Goal: Task Accomplishment & Management: Manage account settings

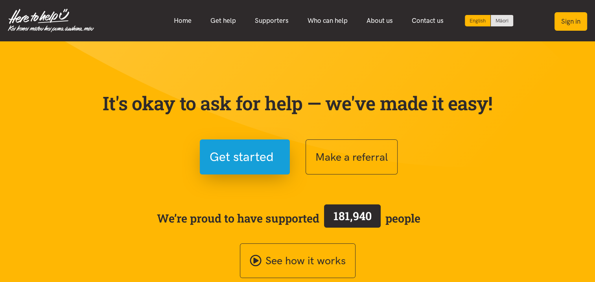
click at [571, 19] on button "Sign in" at bounding box center [571, 21] width 33 height 18
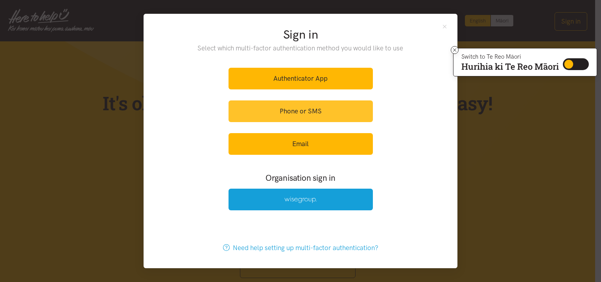
click at [287, 113] on link "Phone or SMS" at bounding box center [301, 111] width 144 height 22
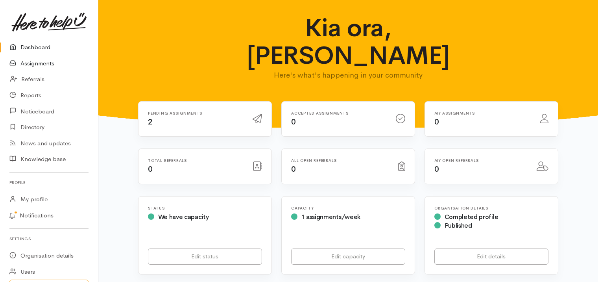
click at [33, 64] on link "Assignments" at bounding box center [49, 63] width 98 height 16
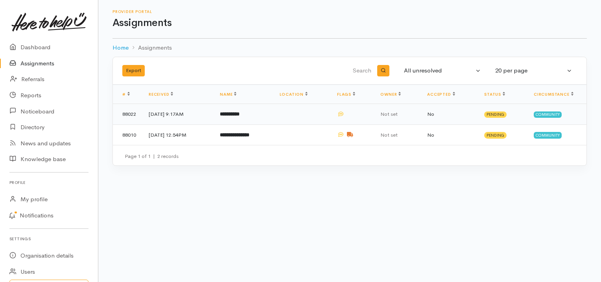
click at [240, 115] on b "**********" at bounding box center [230, 113] width 20 height 5
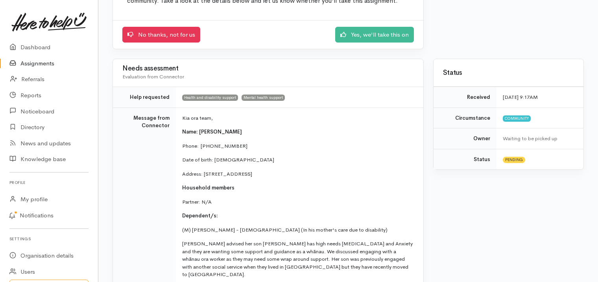
scroll to position [94, 0]
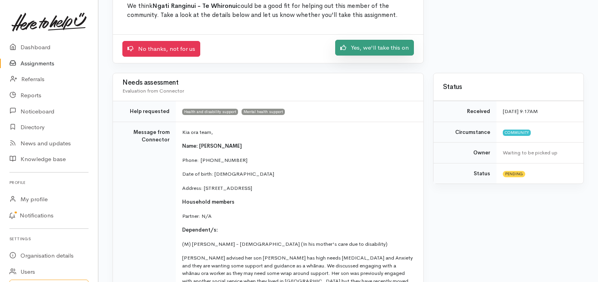
click at [398, 48] on link "Yes, we'll take this on" at bounding box center [374, 48] width 79 height 16
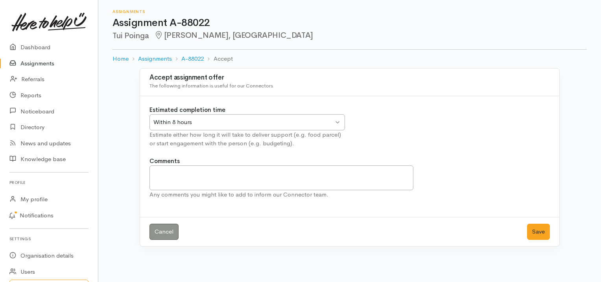
click at [338, 123] on div "Within 8 hours Within 8 hours" at bounding box center [246, 122] width 195 height 16
click at [538, 234] on button "Save" at bounding box center [538, 231] width 23 height 16
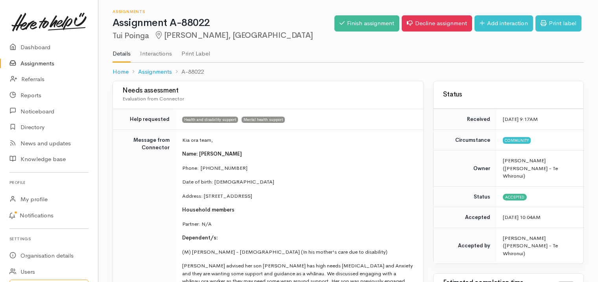
click at [46, 61] on link "Assignments" at bounding box center [49, 63] width 98 height 16
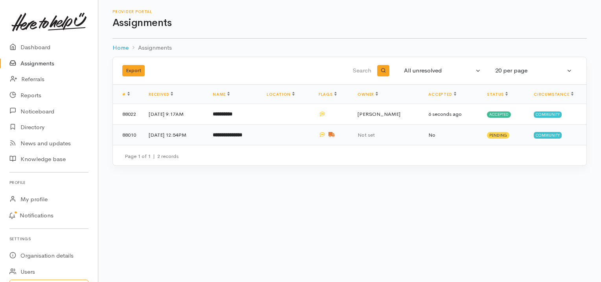
click at [247, 137] on td "**********" at bounding box center [234, 134] width 54 height 20
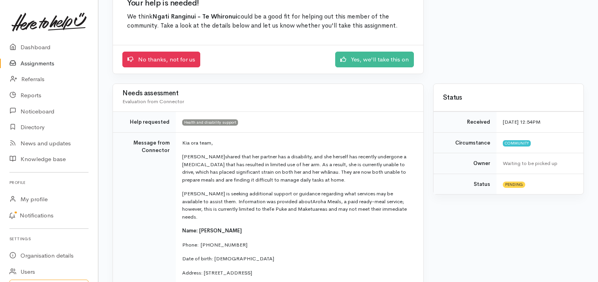
scroll to position [63, 0]
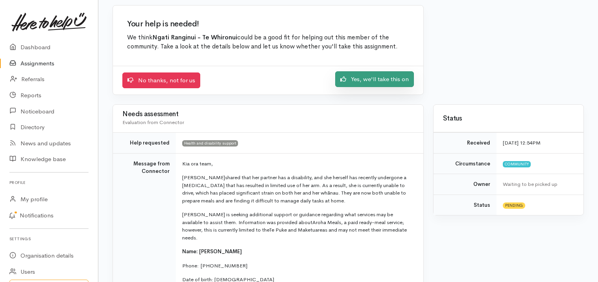
click at [384, 74] on link "Yes, we'll take this on" at bounding box center [374, 79] width 79 height 16
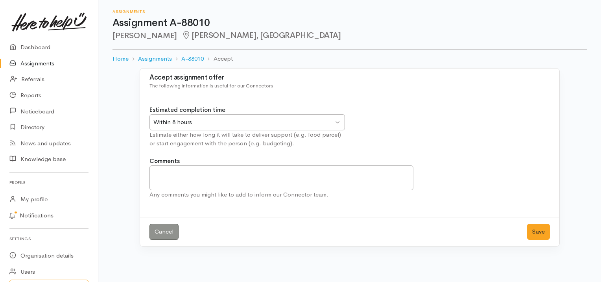
click at [336, 121] on div "Within 8 hours Within 8 hours" at bounding box center [246, 122] width 195 height 16
click at [541, 235] on button "Save" at bounding box center [538, 231] width 23 height 16
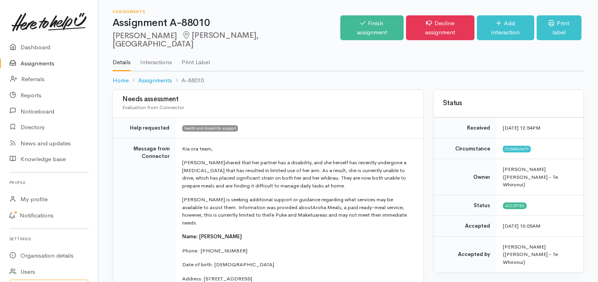
click at [50, 59] on link "Assignments" at bounding box center [49, 63] width 98 height 16
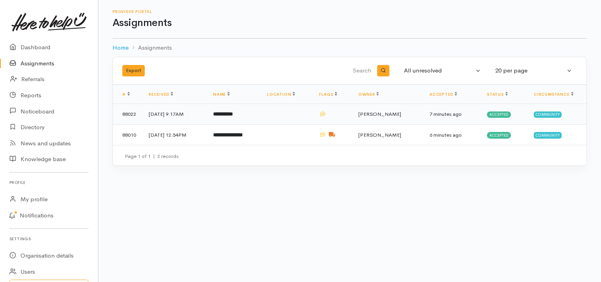
click at [233, 111] on b "**********" at bounding box center [223, 113] width 20 height 5
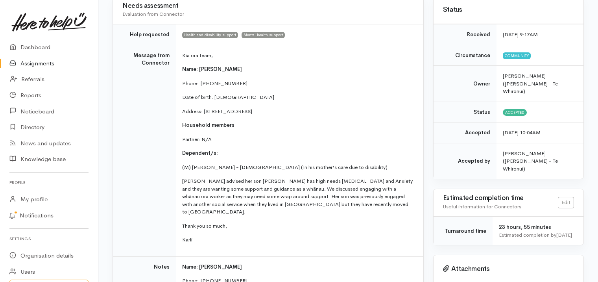
scroll to position [49, 0]
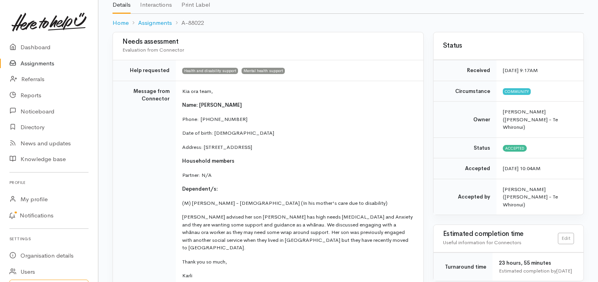
click at [40, 61] on link "Assignments" at bounding box center [49, 63] width 98 height 16
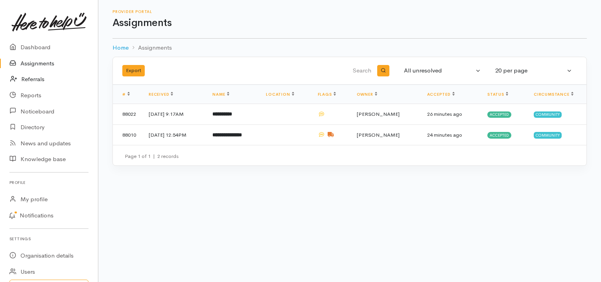
click at [36, 79] on link "Referrals" at bounding box center [49, 79] width 98 height 16
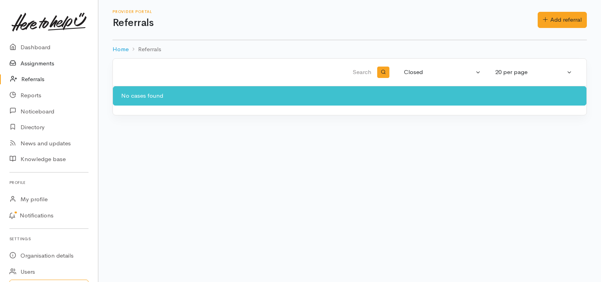
click at [44, 63] on link "Assignments" at bounding box center [49, 63] width 98 height 16
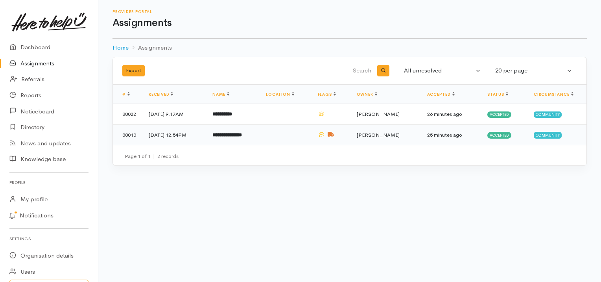
click at [232, 130] on td "**********" at bounding box center [232, 134] width 53 height 20
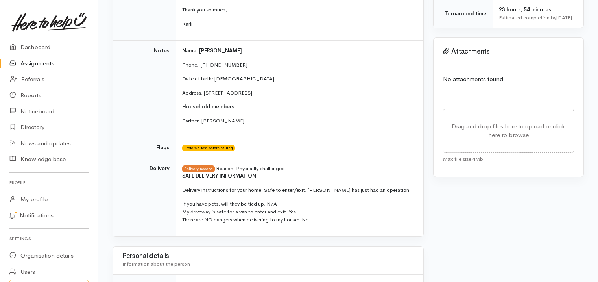
scroll to position [326, 0]
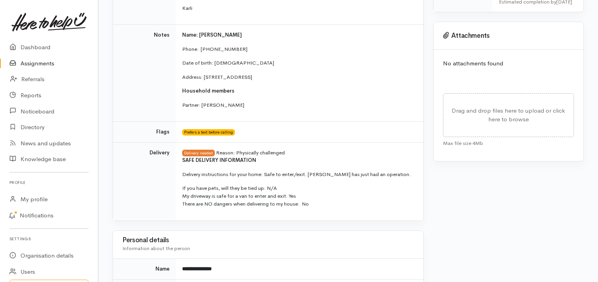
click at [47, 63] on link "Assignments" at bounding box center [49, 63] width 98 height 16
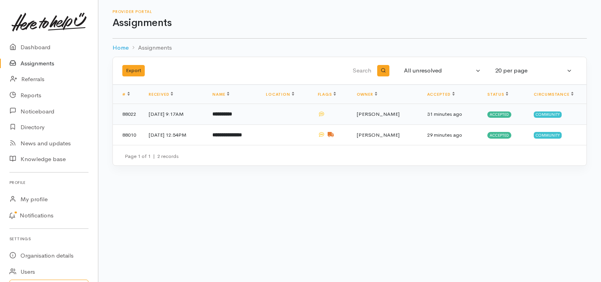
click at [229, 112] on b "**********" at bounding box center [222, 113] width 20 height 5
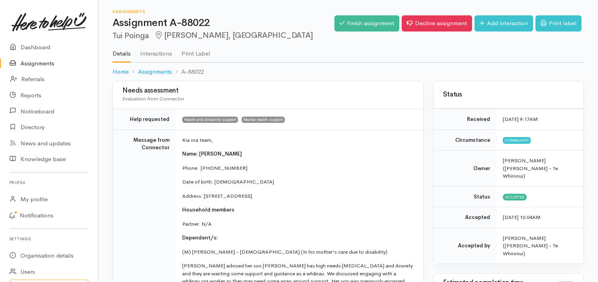
click at [40, 63] on link "Assignments" at bounding box center [49, 63] width 98 height 16
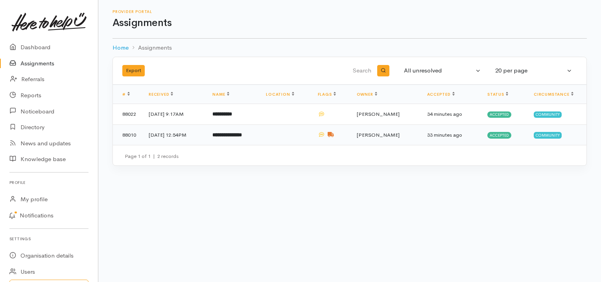
click at [242, 136] on b "**********" at bounding box center [227, 134] width 30 height 5
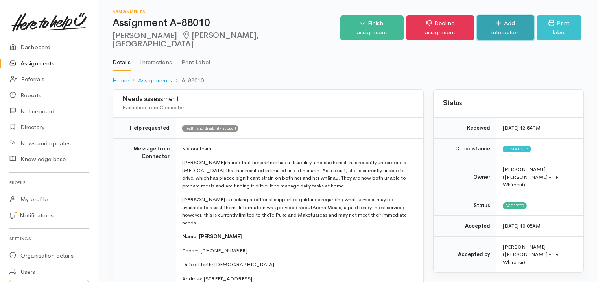
click at [498, 24] on link "Add interaction" at bounding box center [505, 27] width 57 height 25
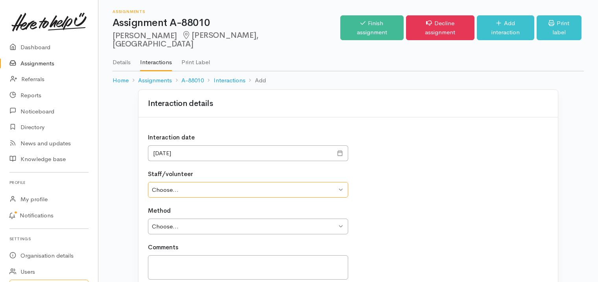
click at [272, 184] on select "Choose... [PERSON_NAME]" at bounding box center [248, 190] width 200 height 16
select select "2197"
click at [148, 182] on select "Choose... Naomi Gardiner" at bounding box center [248, 190] width 200 height 16
click at [205, 218] on select "Choose... Phone Visit Other" at bounding box center [248, 226] width 200 height 16
select select "3"
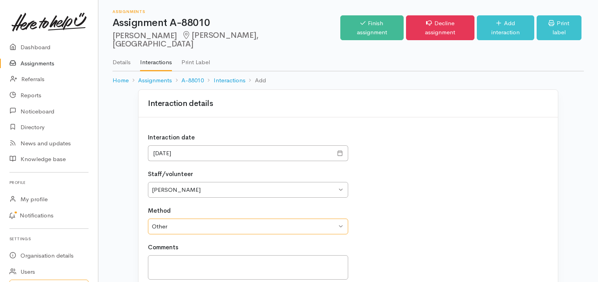
click at [148, 218] on select "Choose... Phone Visit Other" at bounding box center [248, 226] width 200 height 16
click at [172, 257] on textarea at bounding box center [248, 267] width 200 height 25
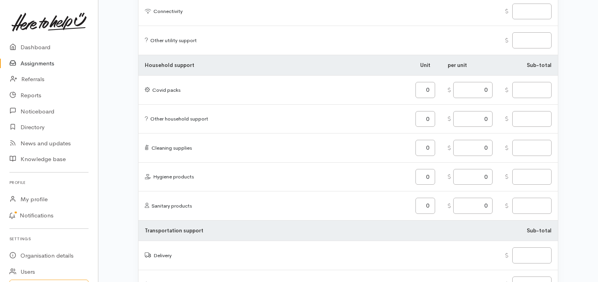
scroll to position [976, 0]
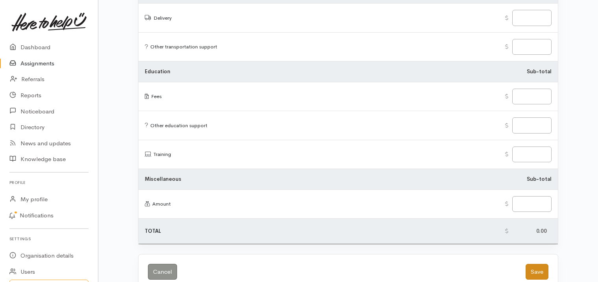
type textarea "Text"
click at [535, 264] on button "Save" at bounding box center [537, 272] width 23 height 16
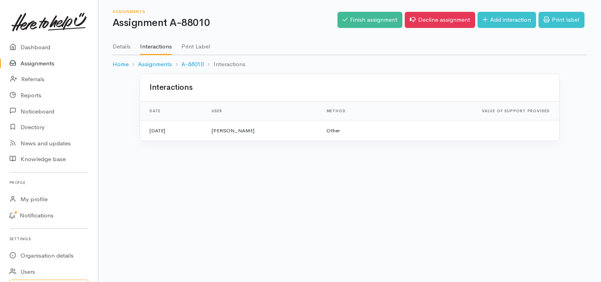
click at [36, 61] on link "Assignments" at bounding box center [49, 63] width 98 height 16
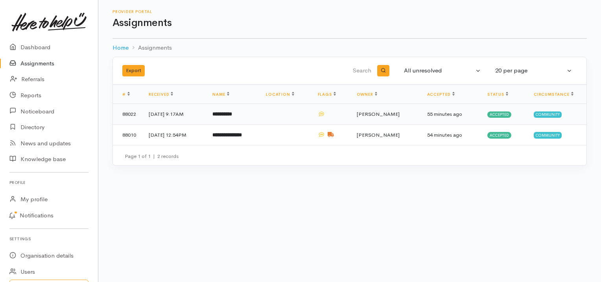
click at [232, 115] on b "**********" at bounding box center [222, 113] width 20 height 5
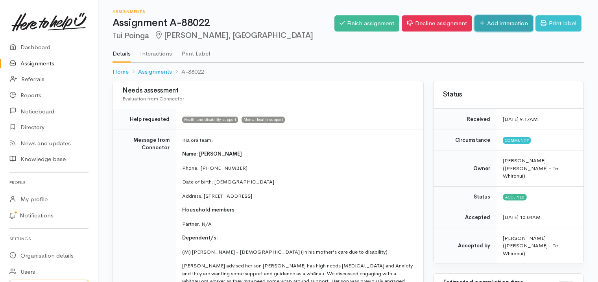
click at [483, 20] on link "Add interaction" at bounding box center [503, 23] width 59 height 16
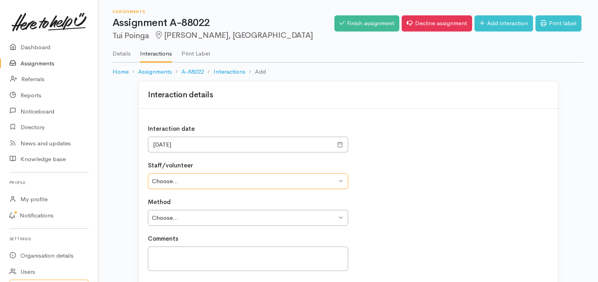
click at [340, 181] on select "Choose... Naomi Gardiner" at bounding box center [248, 181] width 200 height 16
select select "2197"
click at [148, 173] on select "Choose... Naomi Gardiner" at bounding box center [248, 181] width 200 height 16
click at [307, 216] on select "Choose... Phone Visit Other" at bounding box center [248, 218] width 200 height 16
select select "1"
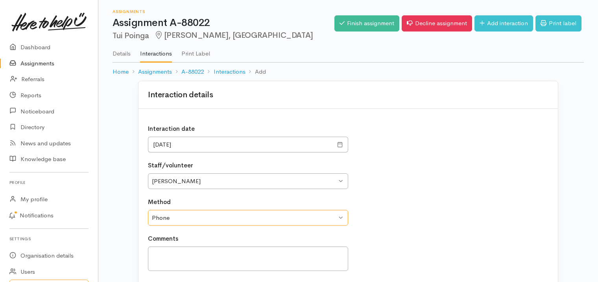
click at [148, 210] on select "Choose... Phone Visit Other" at bounding box center [248, 218] width 200 height 16
click at [213, 249] on textarea at bounding box center [248, 258] width 200 height 25
click at [247, 255] on textarea "Text and phone Call to organise a Home Visit to the whanau" at bounding box center [248, 258] width 200 height 25
click at [262, 254] on textarea "Text and phone Call to organise a home Visit to the whanau" at bounding box center [248, 258] width 200 height 25
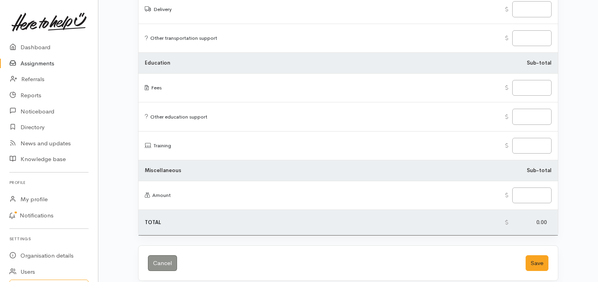
scroll to position [974, 0]
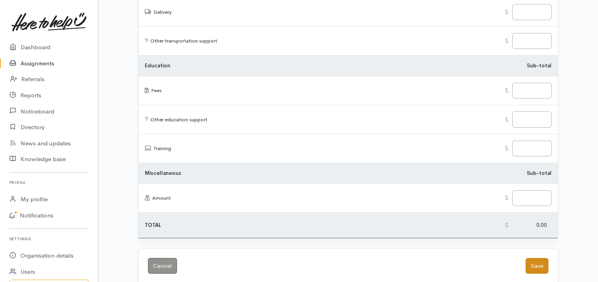
type textarea "Text and phone Call to organise a home visit to the whanau"
click at [537, 258] on button "Save" at bounding box center [537, 266] width 23 height 16
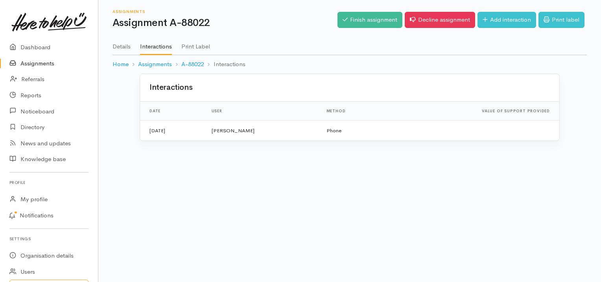
click at [50, 61] on link "Assignments" at bounding box center [49, 63] width 98 height 16
